Goal: Task Accomplishment & Management: Use online tool/utility

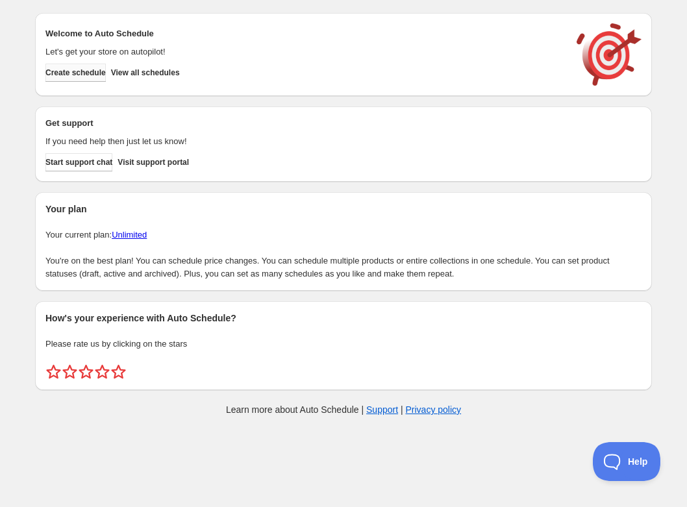
click at [82, 73] on span "Create schedule" at bounding box center [75, 73] width 60 height 10
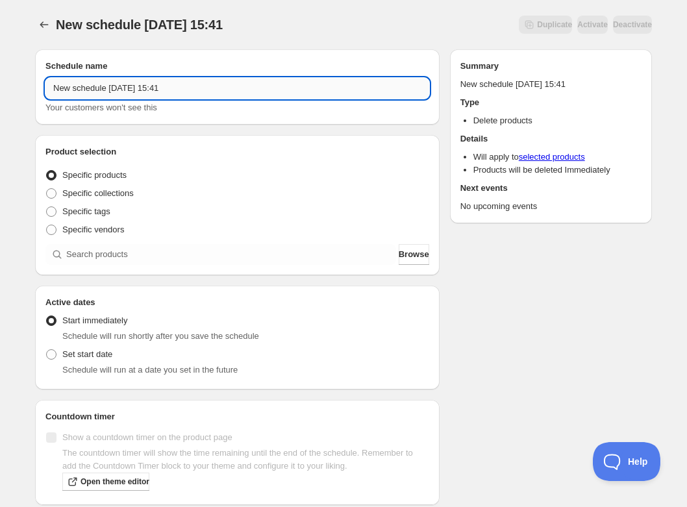
click at [128, 88] on input "New schedule [DATE] 15:41" at bounding box center [237, 88] width 384 height 21
paste input "[DATE] 4:00PM-5:30PM | Chocolate and Cheese Pairing"
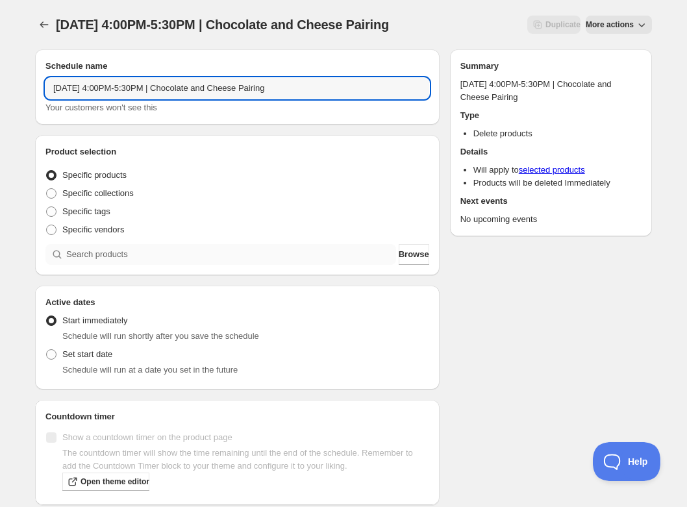
type input "[DATE] 4:00PM-5:30PM | Chocolate and Cheese Pairing"
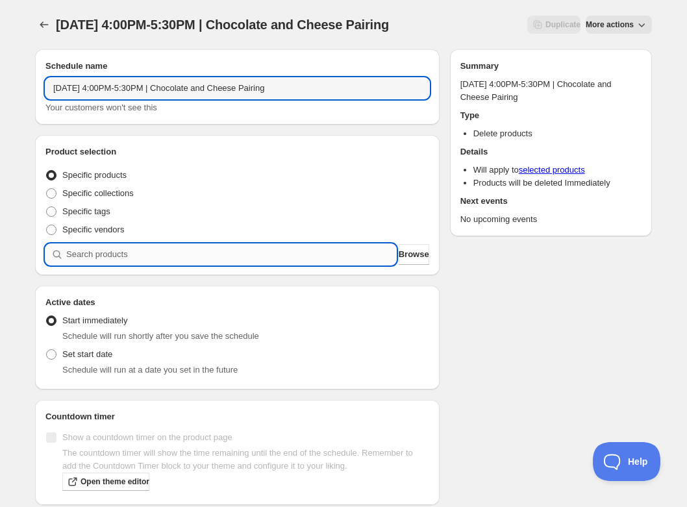
click at [158, 280] on div "Schedule name [DATE] 4:00PM-5:30PM | Chocolate and Cheese Pairing Your customer…" at bounding box center [237, 277] width 404 height 456
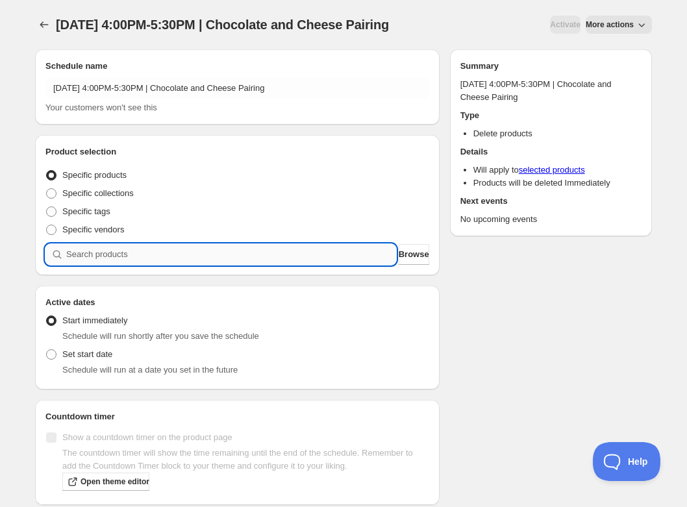
paste input "[DATE] 4:00PM-5:30PM | Chocolate and Cheese Pairing"
type input "[DATE] 4:00PM-5:30PM | Chocolate and Cheese Pairing"
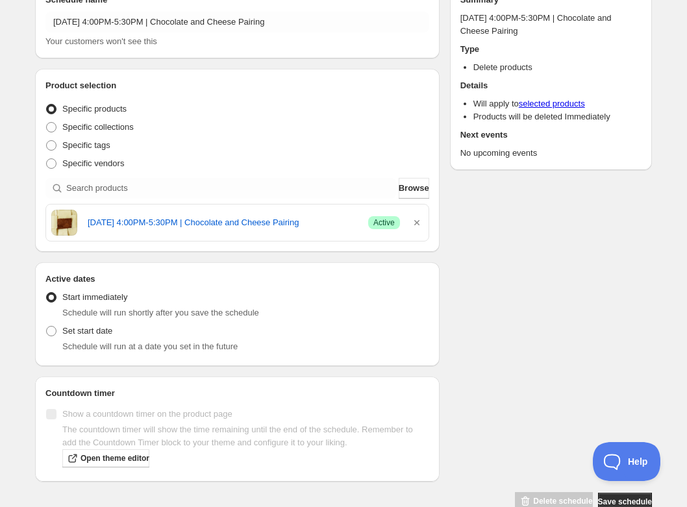
scroll to position [73, 0]
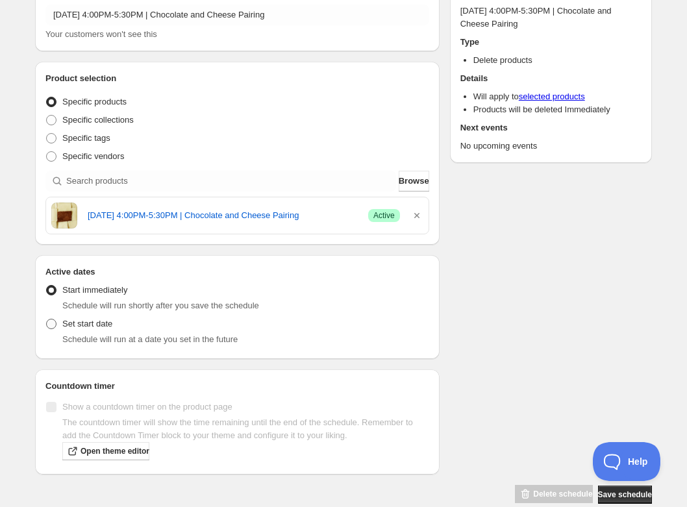
click at [86, 325] on span "Set start date" at bounding box center [87, 324] width 50 height 10
click at [47, 319] on input "Set start date" at bounding box center [46, 319] width 1 height 1
radio input "true"
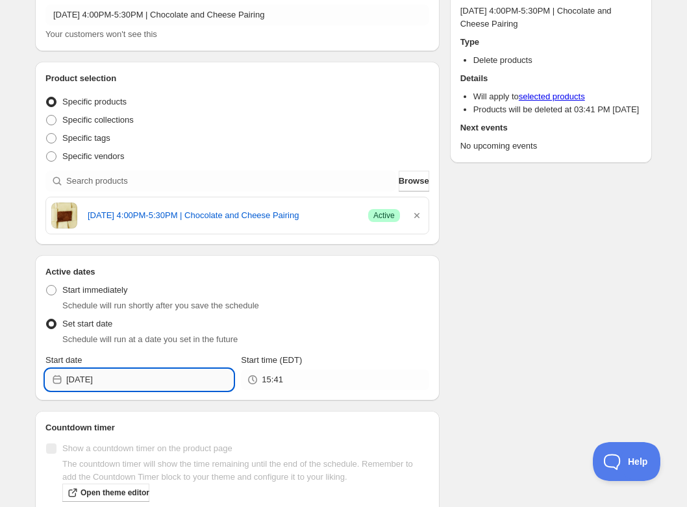
click at [133, 381] on input "[DATE]" at bounding box center [149, 379] width 167 height 21
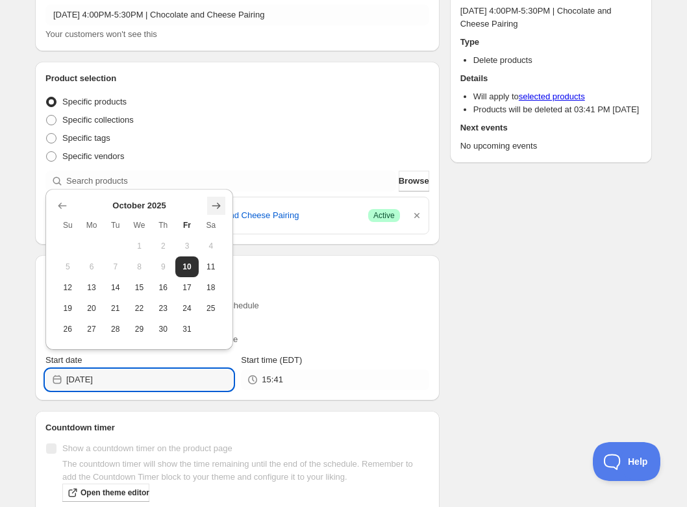
click at [221, 210] on icon "Show next month, November 2025" at bounding box center [216, 205] width 13 height 13
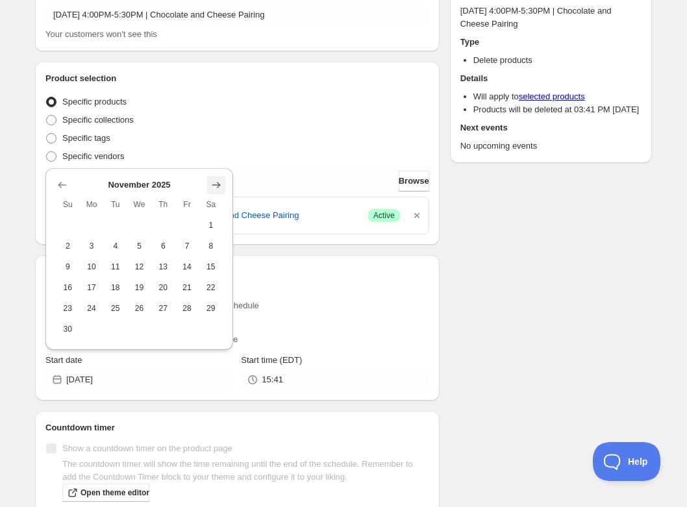
click at [218, 190] on icon "Show next month, December 2025" at bounding box center [216, 185] width 13 height 13
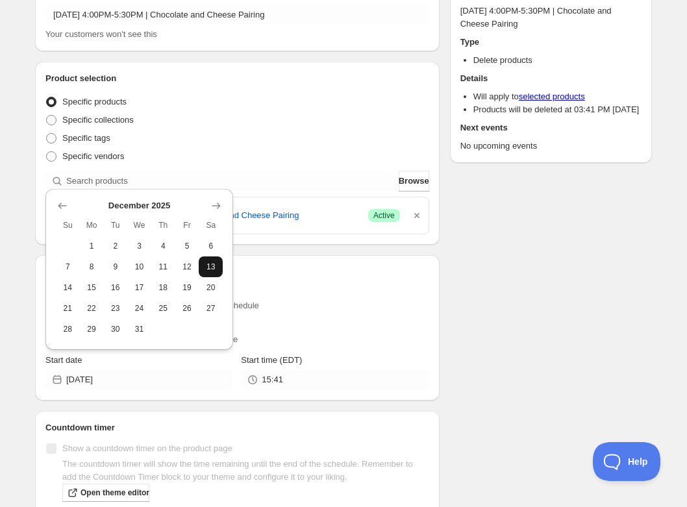
click at [214, 265] on span "13" at bounding box center [211, 267] width 14 height 10
type input "[DATE]"
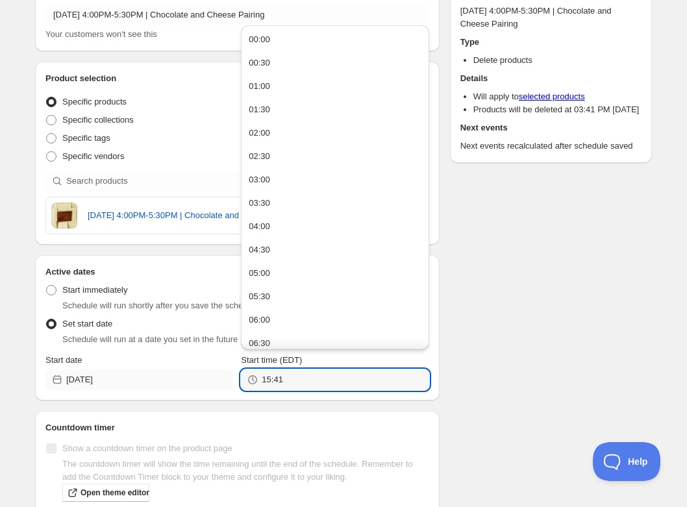
drag, startPoint x: 308, startPoint y: 382, endPoint x: 210, endPoint y: 376, distance: 97.5
click at [210, 376] on div "Start date [DATE] Start time (EDT) 15:41" at bounding box center [237, 372] width 384 height 36
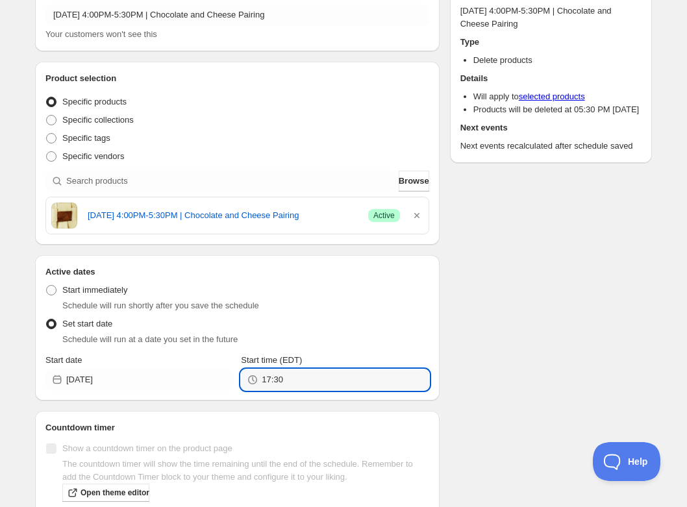
type input "17:30"
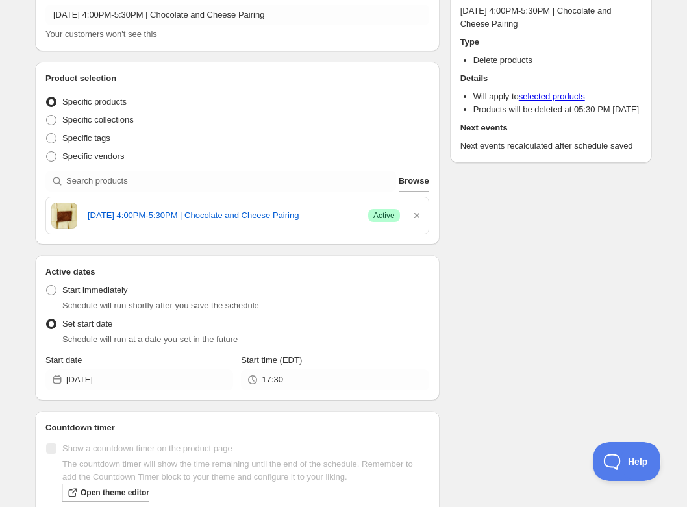
click at [426, 346] on li "Set start date Schedule will run at a date you set in the future" at bounding box center [237, 332] width 384 height 34
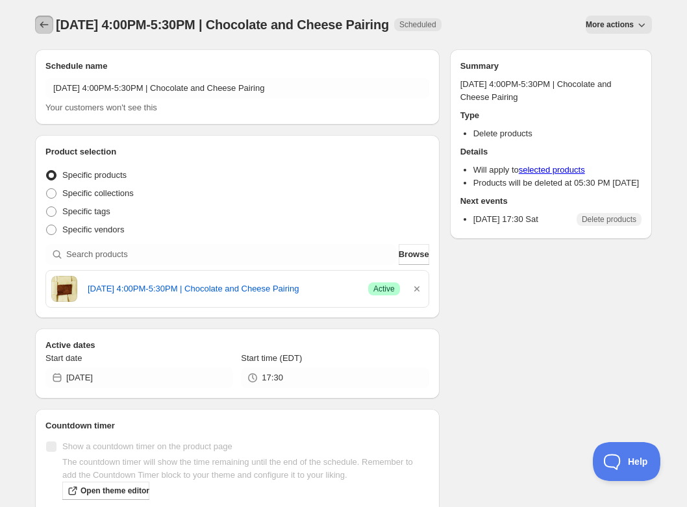
click at [42, 20] on icon "Schedules" at bounding box center [44, 24] width 13 height 13
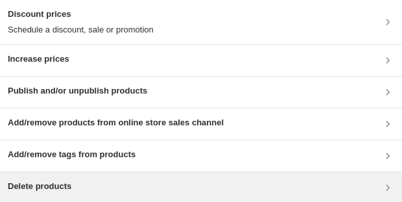
click at [80, 182] on div "Delete products" at bounding box center [201, 188] width 387 height 16
